Goal: Task Accomplishment & Management: Manage account settings

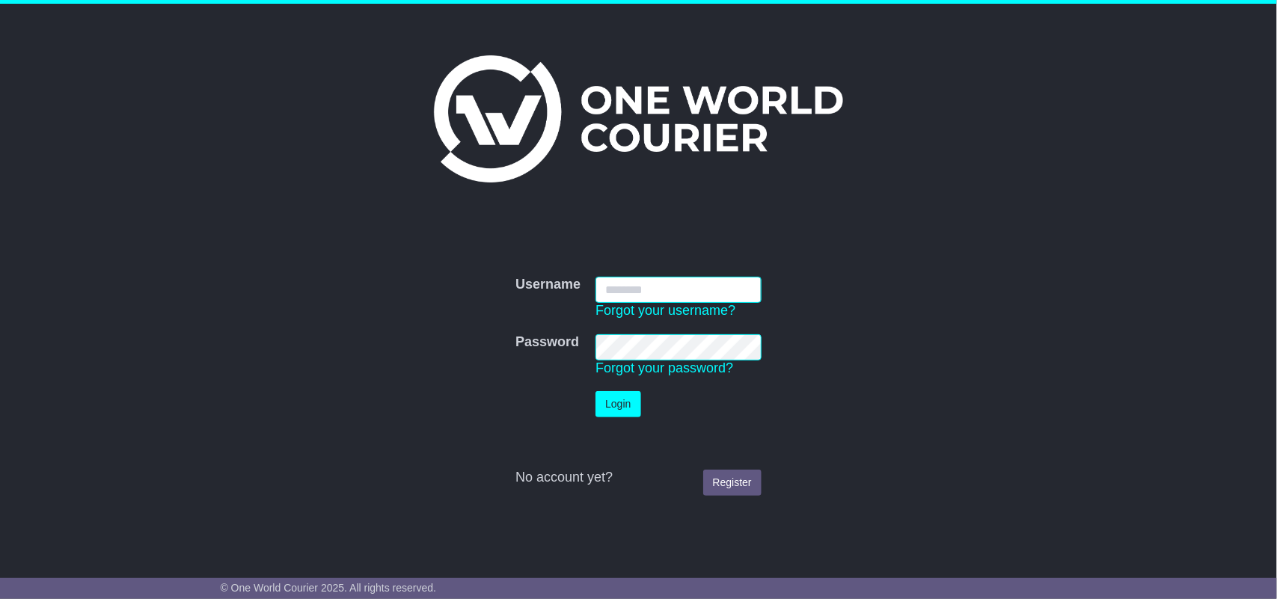
type input "**********"
click at [629, 406] on button "Login" at bounding box center [617, 404] width 45 height 26
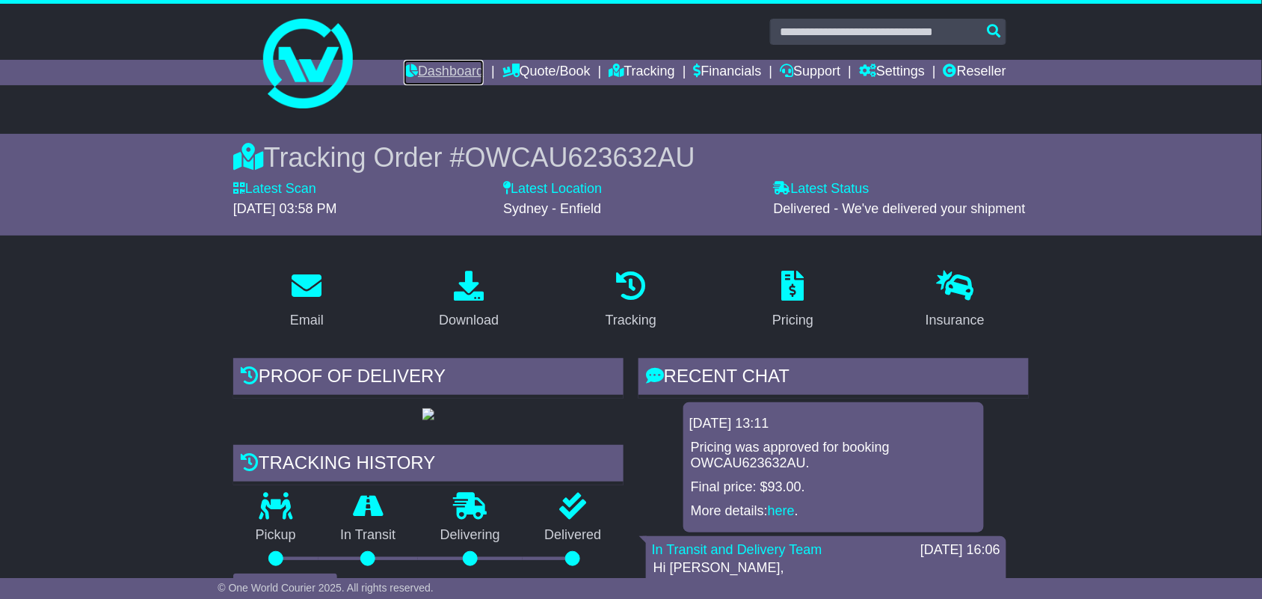
click at [435, 76] on link "Dashboard" at bounding box center [444, 72] width 80 height 25
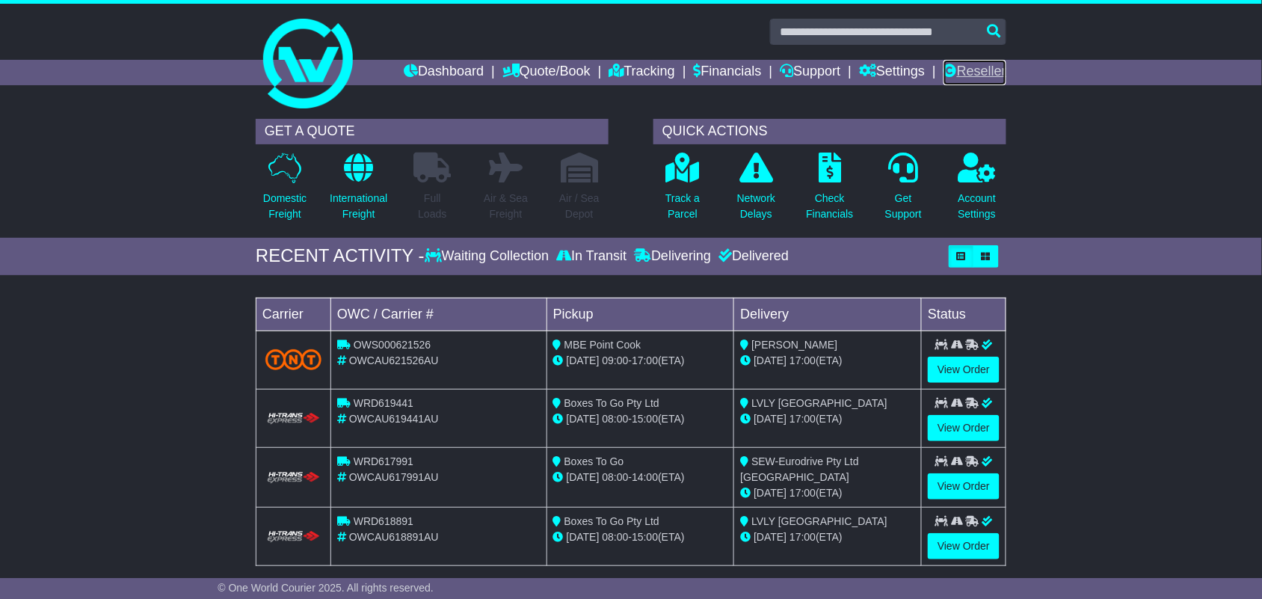
click at [989, 79] on link "Reseller" at bounding box center [975, 72] width 63 height 25
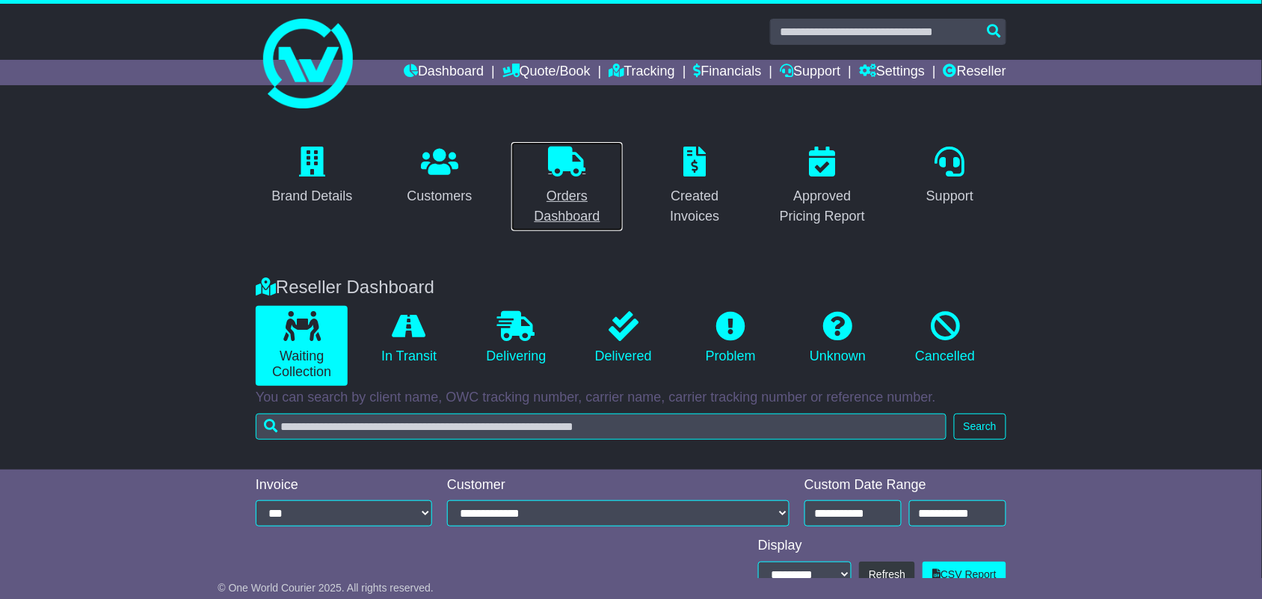
click at [576, 181] on link "Orders Dashboard" at bounding box center [567, 186] width 113 height 90
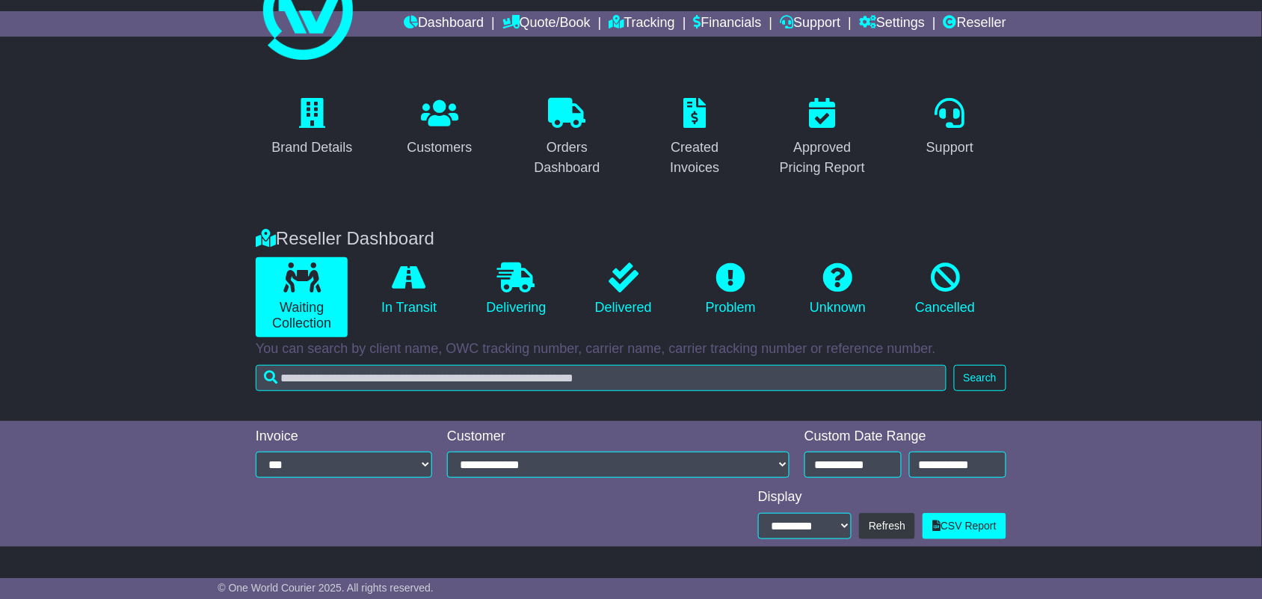
scroll to position [80, 0]
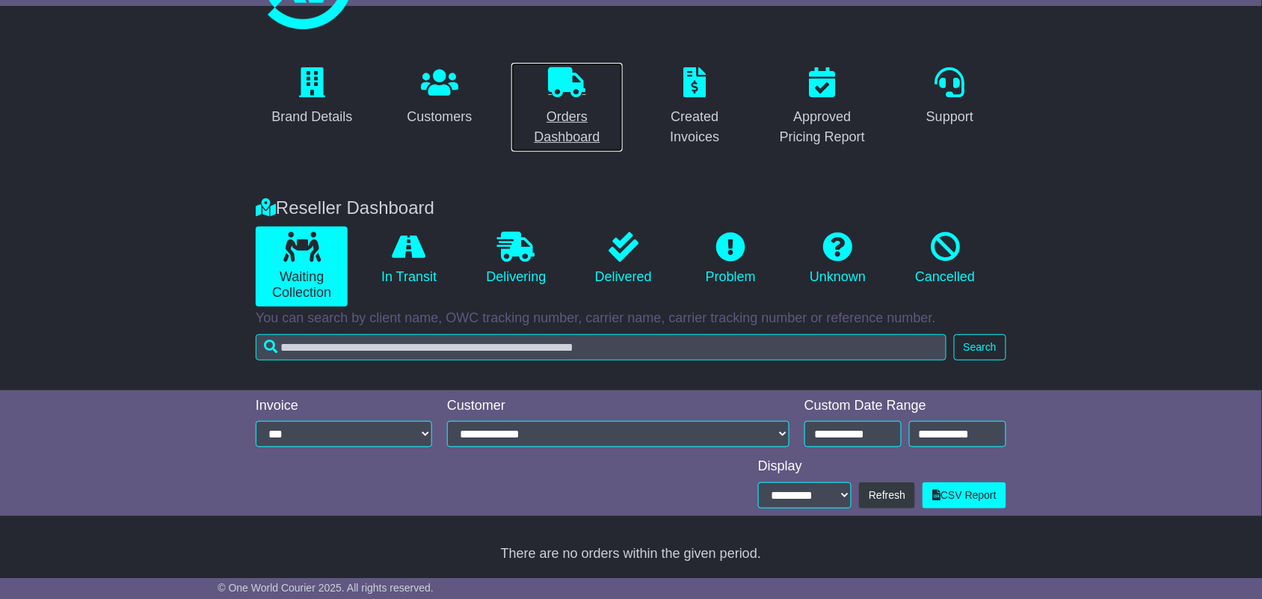
click at [554, 126] on div "Orders Dashboard" at bounding box center [567, 127] width 93 height 40
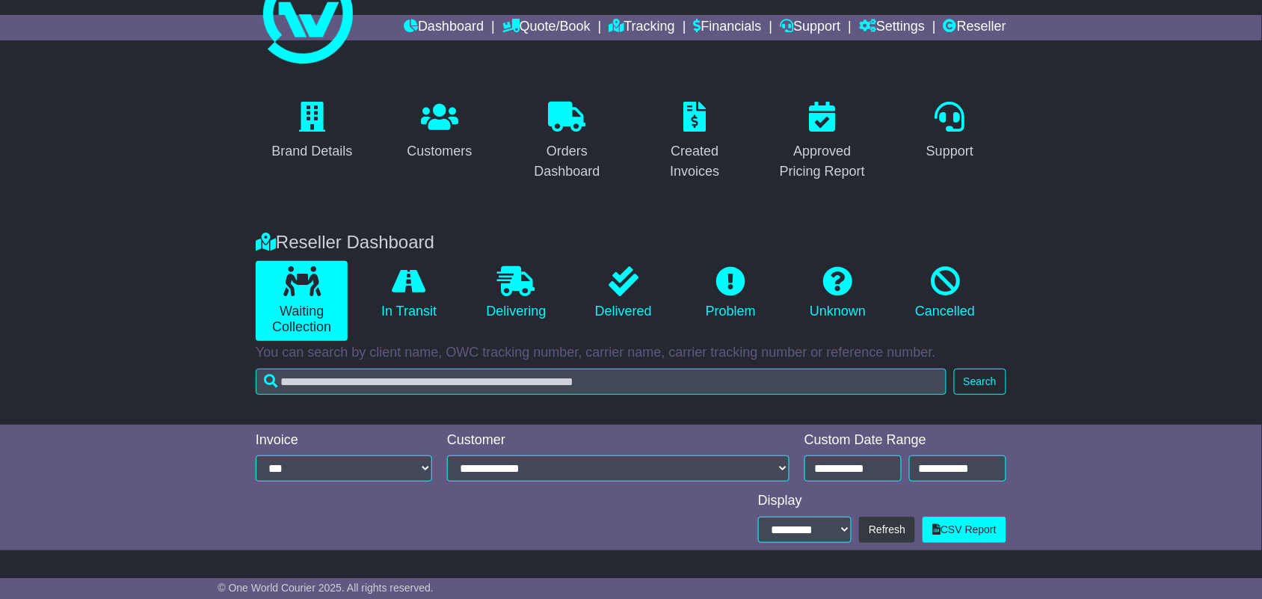
scroll to position [80, 0]
